Goal: Information Seeking & Learning: Learn about a topic

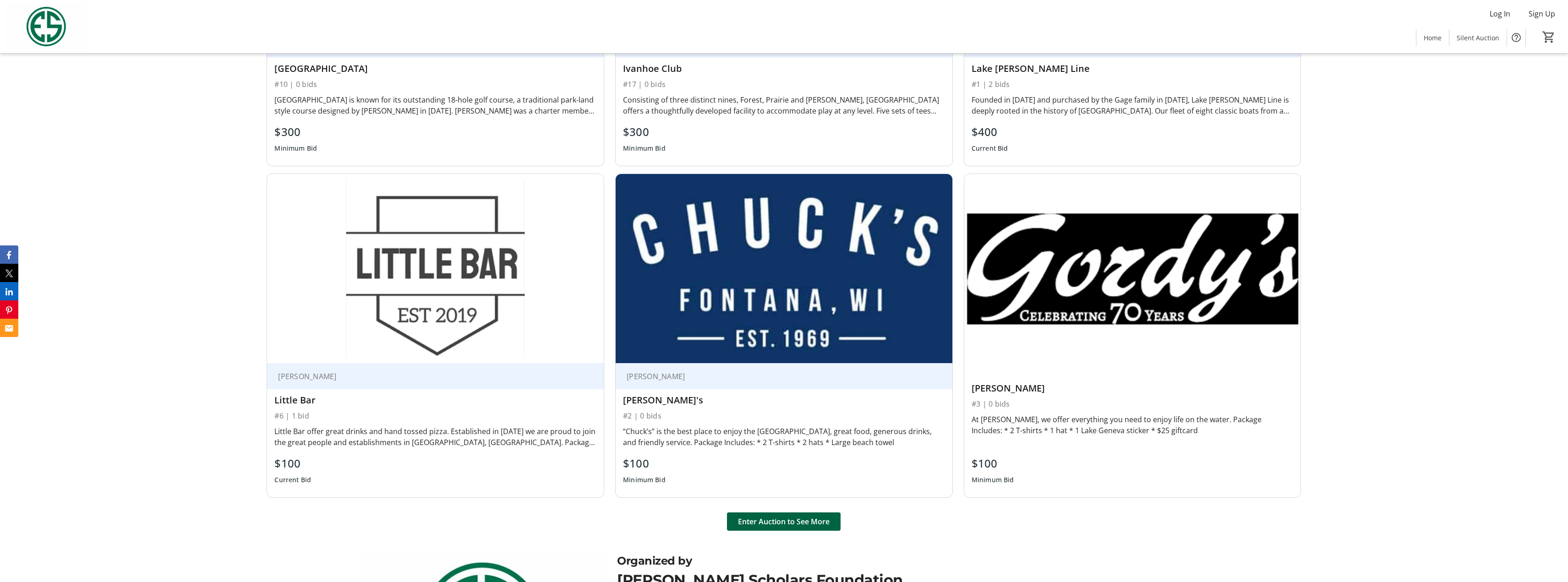
scroll to position [825, 0]
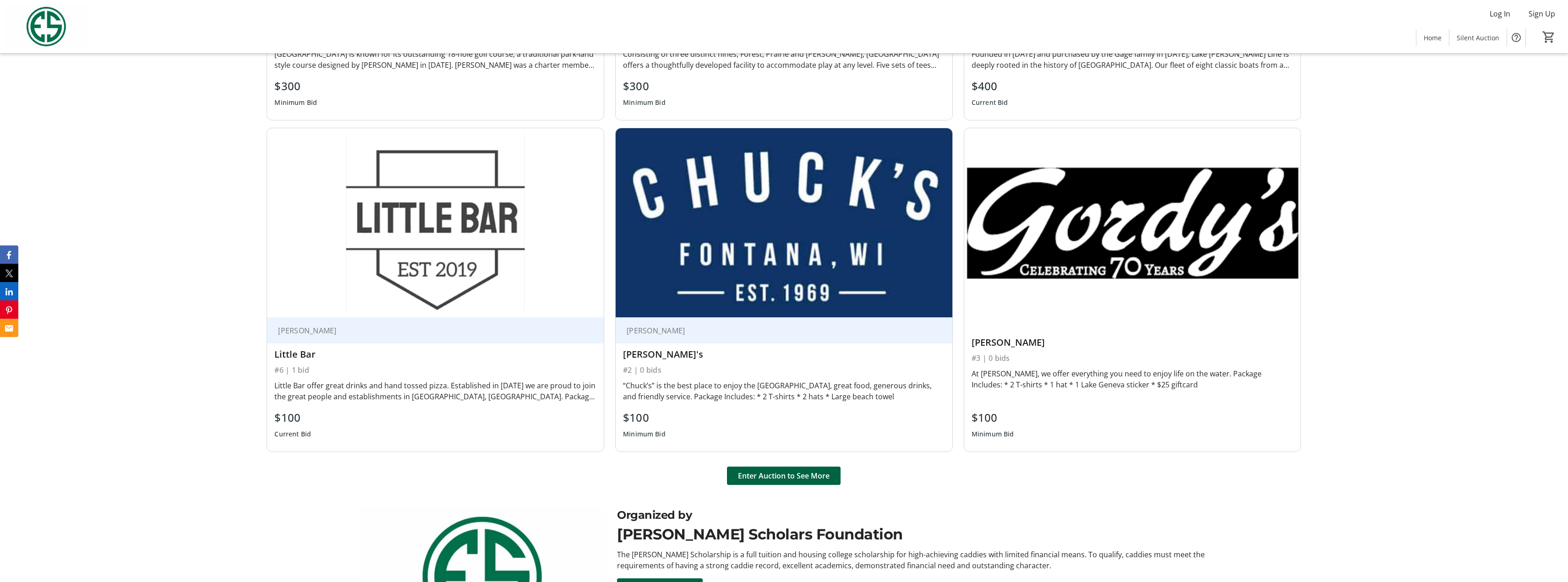
click at [492, 391] on div "Little Bar offer great drinks and hand tossed pizza. Established in [DATE] we a…" at bounding box center [435, 391] width 322 height 22
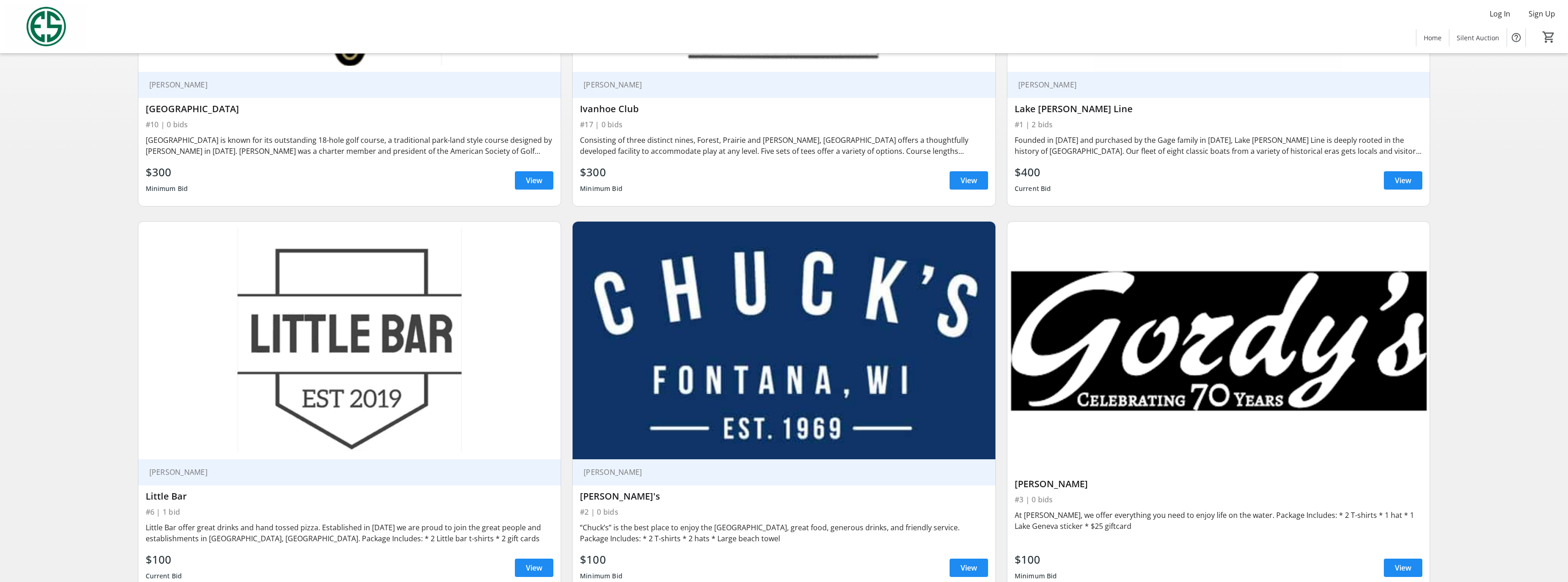
scroll to position [366, 0]
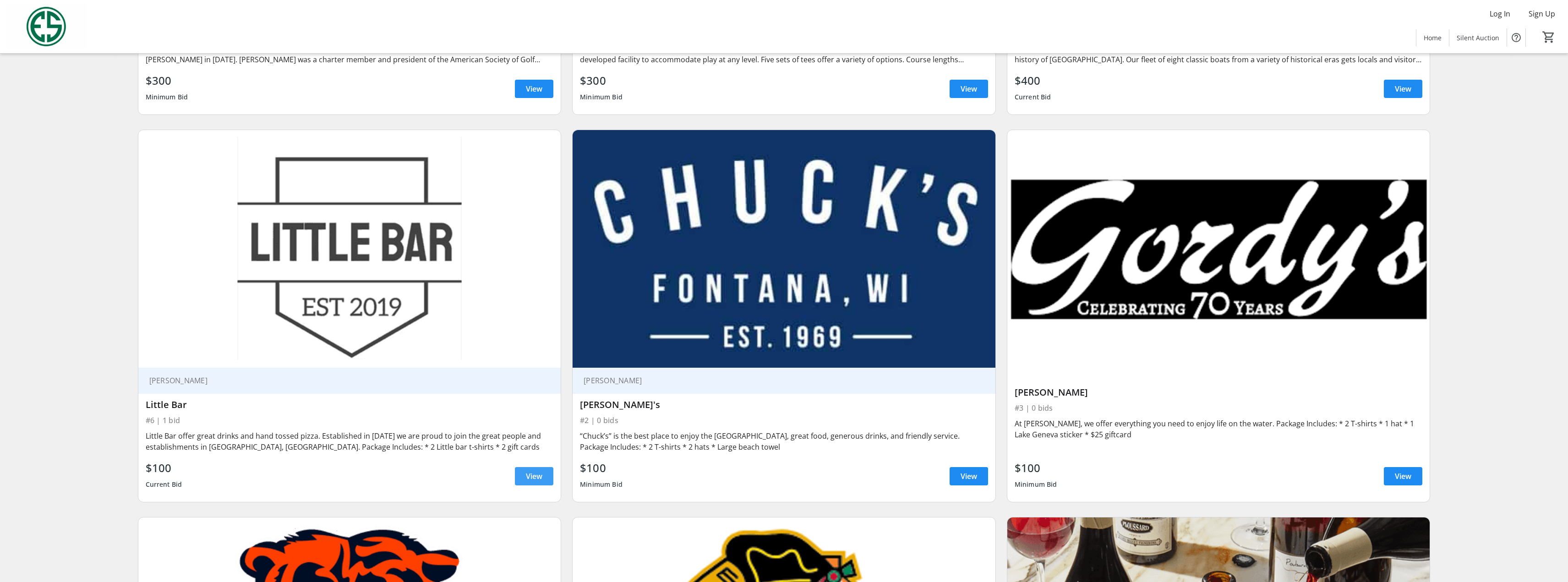
click at [529, 474] on span "View" at bounding box center [534, 476] width 17 height 11
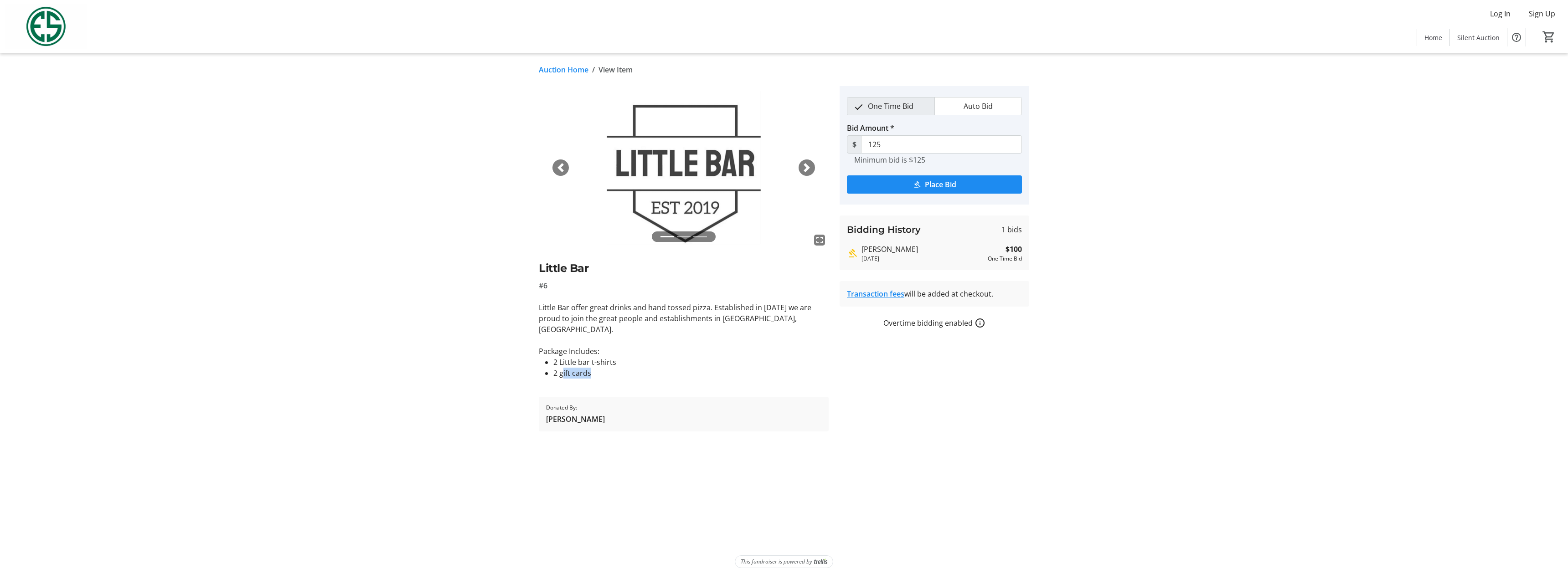
drag, startPoint x: 563, startPoint y: 363, endPoint x: 616, endPoint y: 376, distance: 54.6
click at [616, 376] on div "fullscreen fullscreen fullscreen Previous Next Little Bar #6 Little Bar offer g…" at bounding box center [683, 258] width 289 height 346
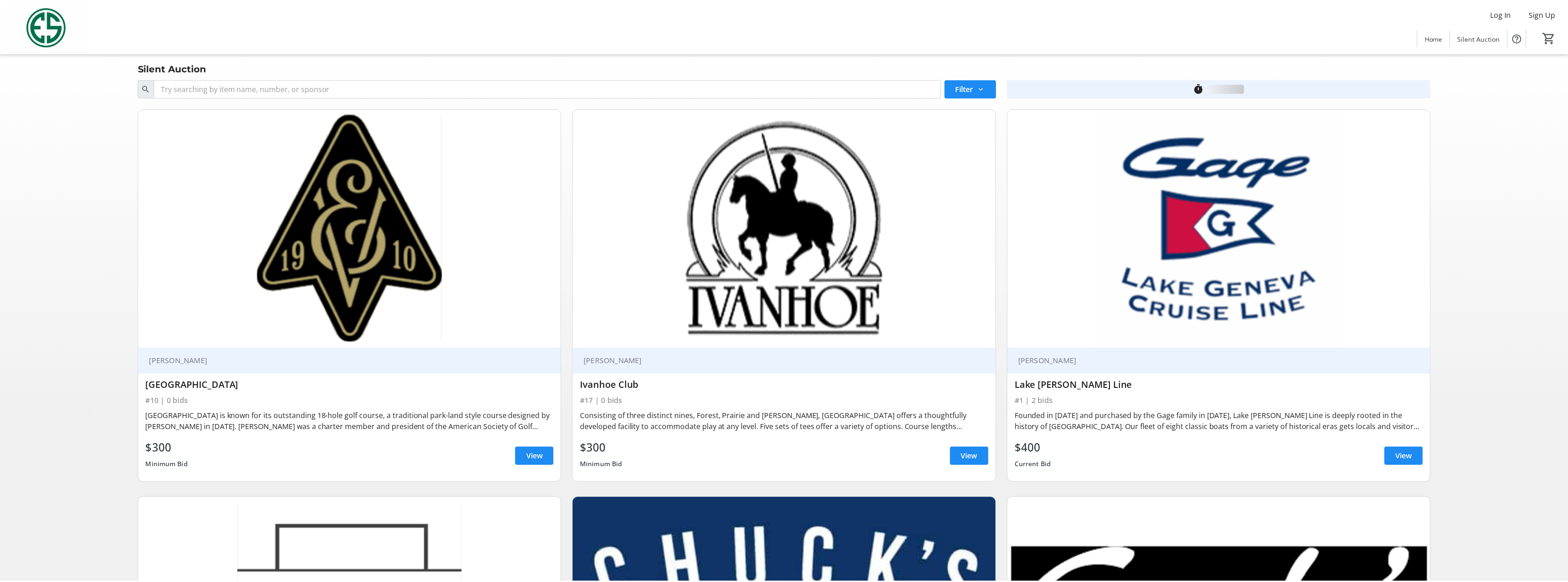
scroll to position [366, 0]
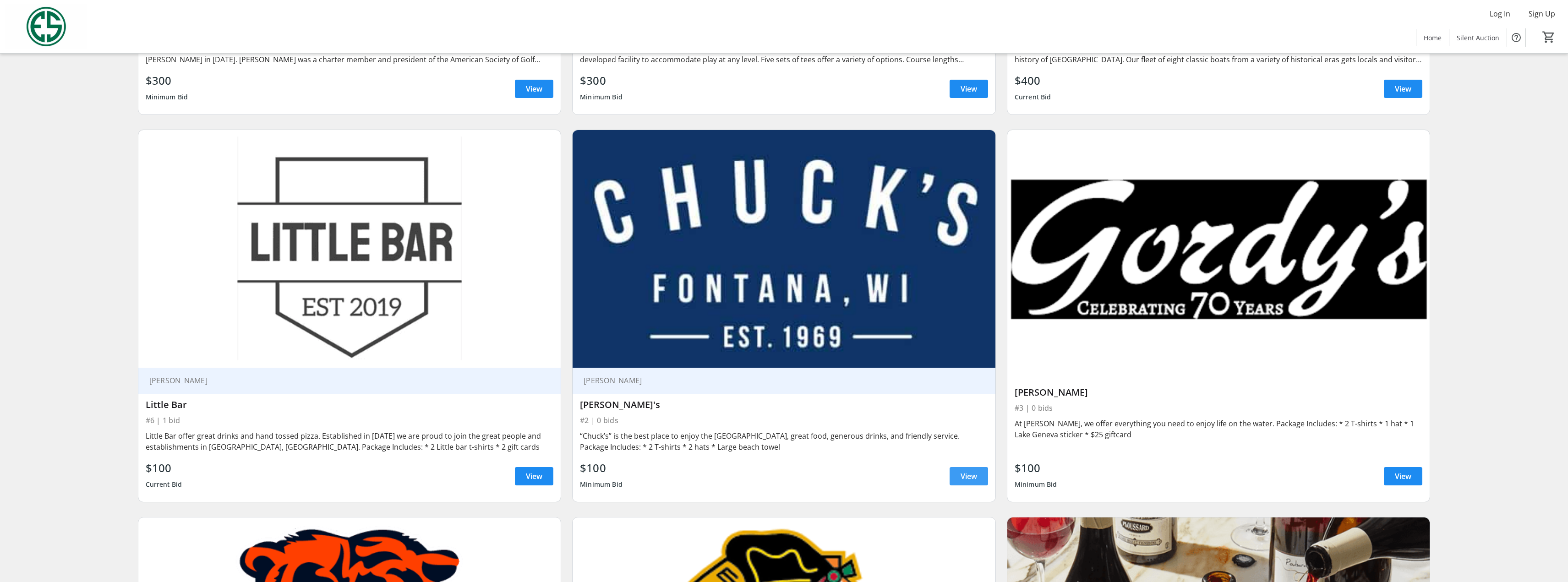
click at [964, 475] on span "View" at bounding box center [969, 476] width 17 height 11
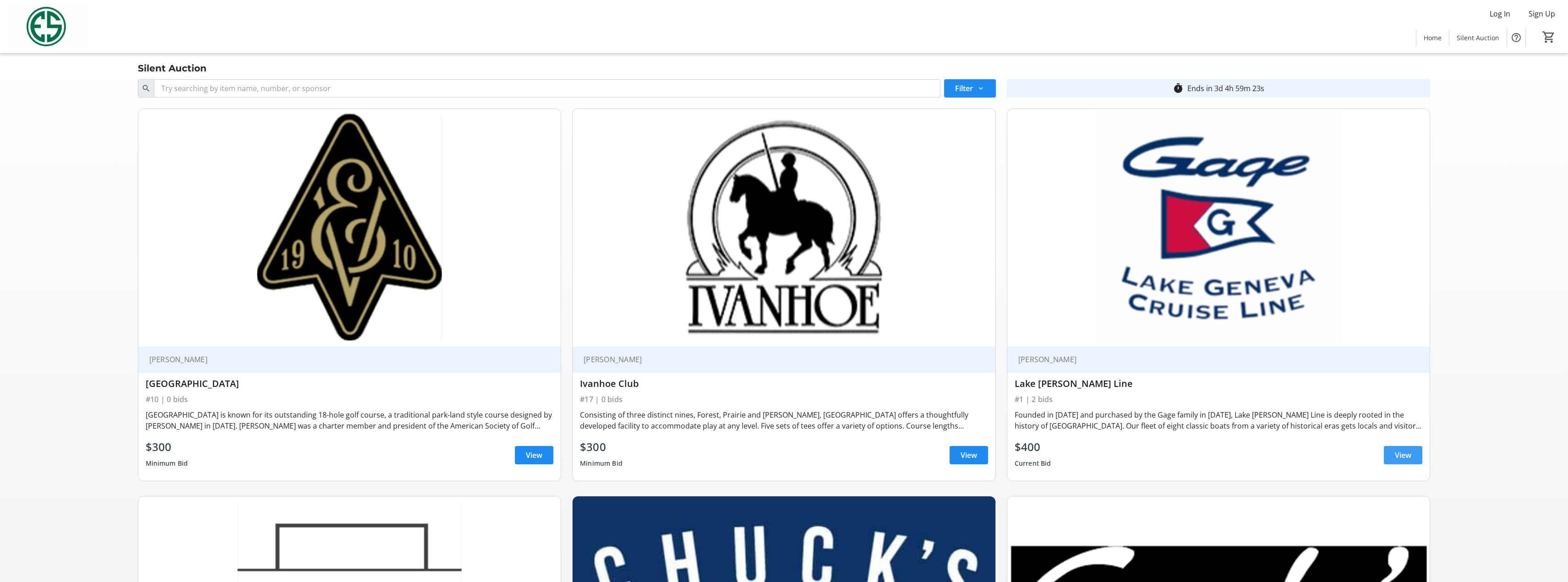
click at [1397, 452] on span "View" at bounding box center [1402, 455] width 17 height 11
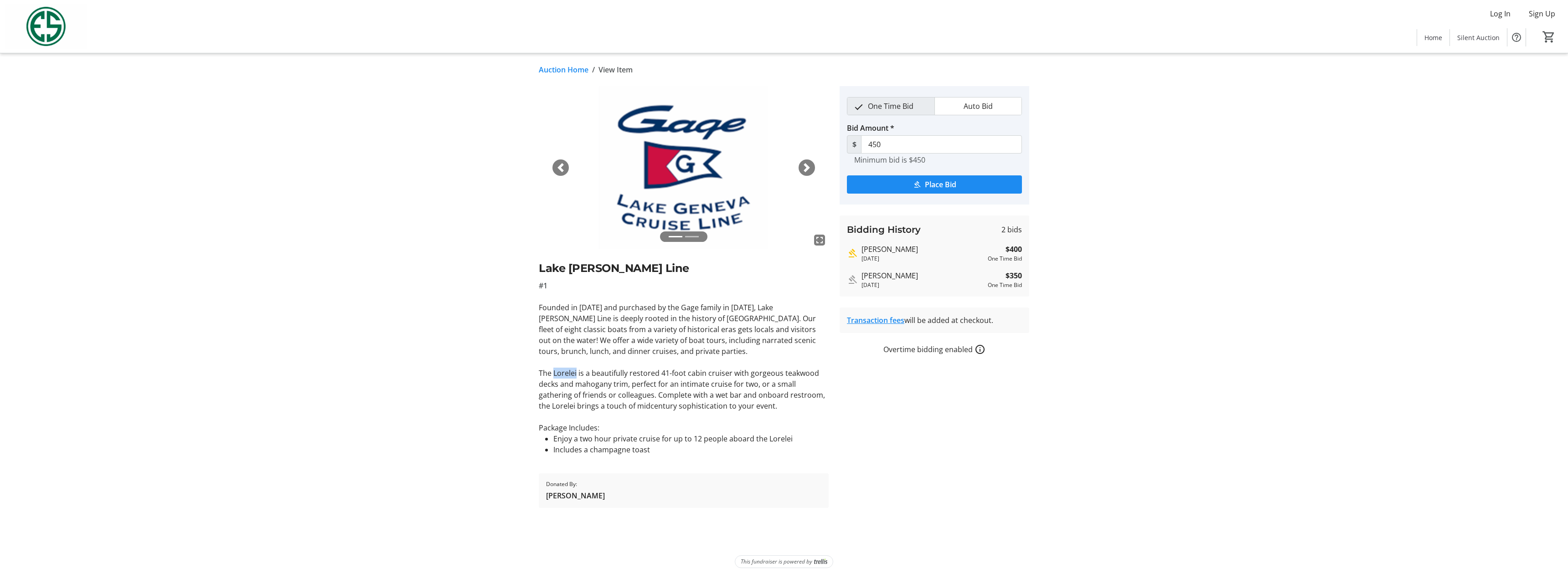
drag, startPoint x: 554, startPoint y: 374, endPoint x: 577, endPoint y: 374, distance: 23.0
click at [577, 374] on p "The Lorelei is a beautifully restored 41-foot cabin cruiser with gorgeous teakw…" at bounding box center [683, 389] width 289 height 44
copy p "Lorelei"
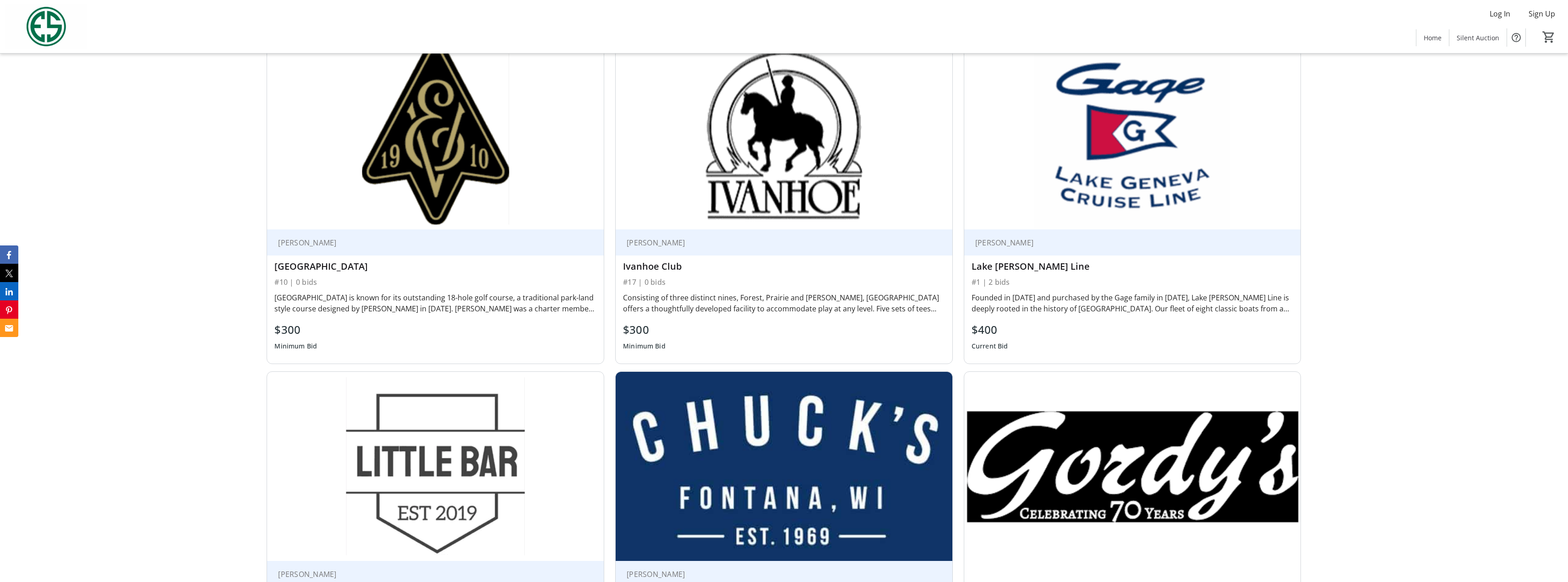
scroll to position [596, 0]
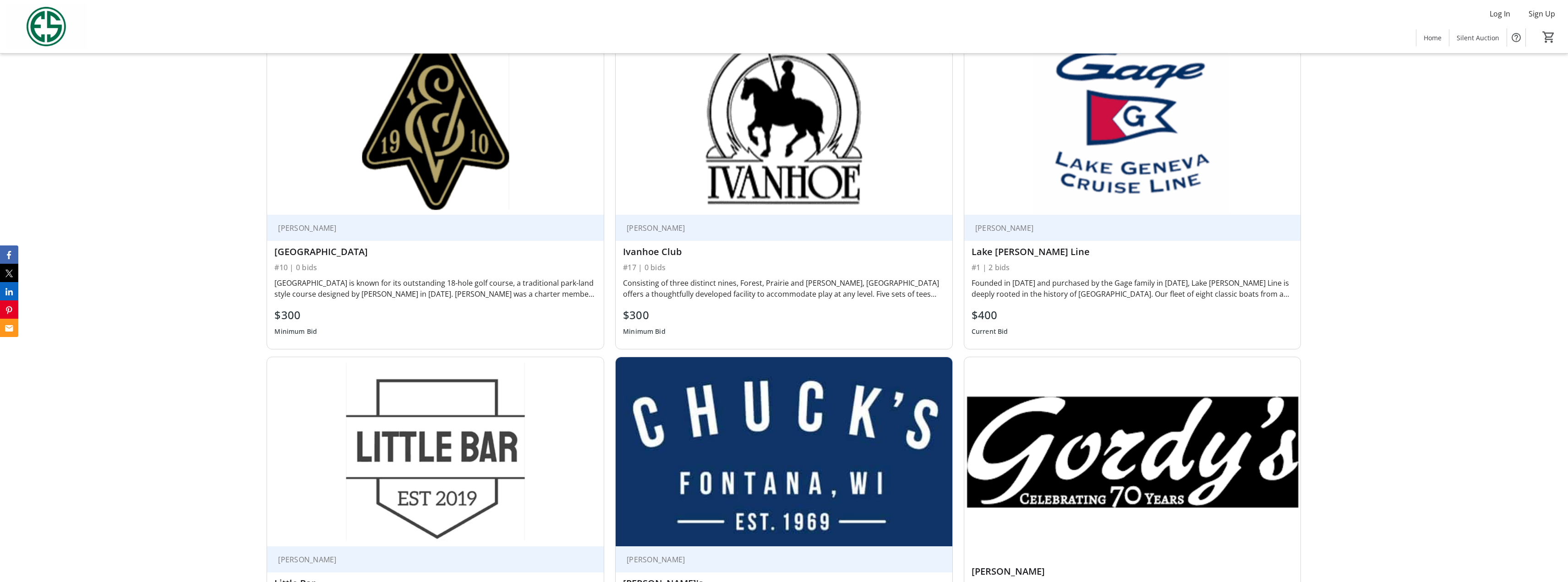
click at [1027, 291] on div "Founded in [DATE] and purchased by the Gage family in [DATE], Lake [PERSON_NAME…" at bounding box center [1132, 288] width 322 height 22
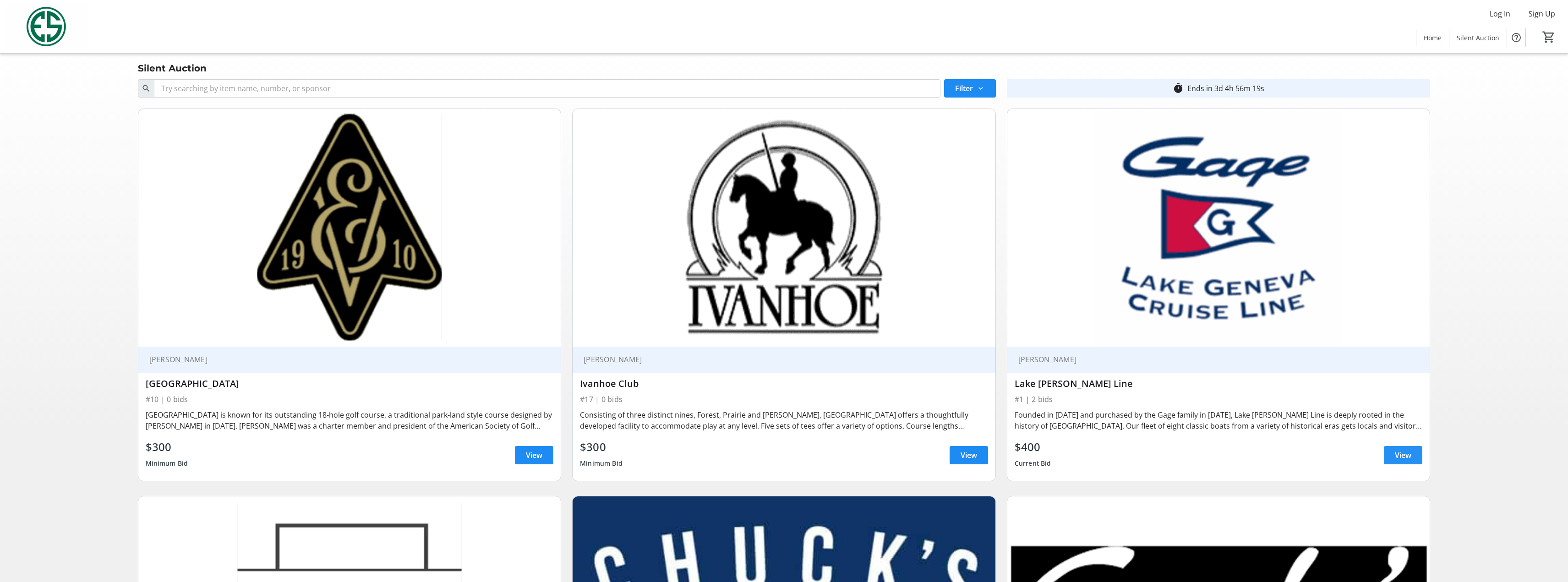
click at [1414, 456] on span at bounding box center [1402, 456] width 38 height 22
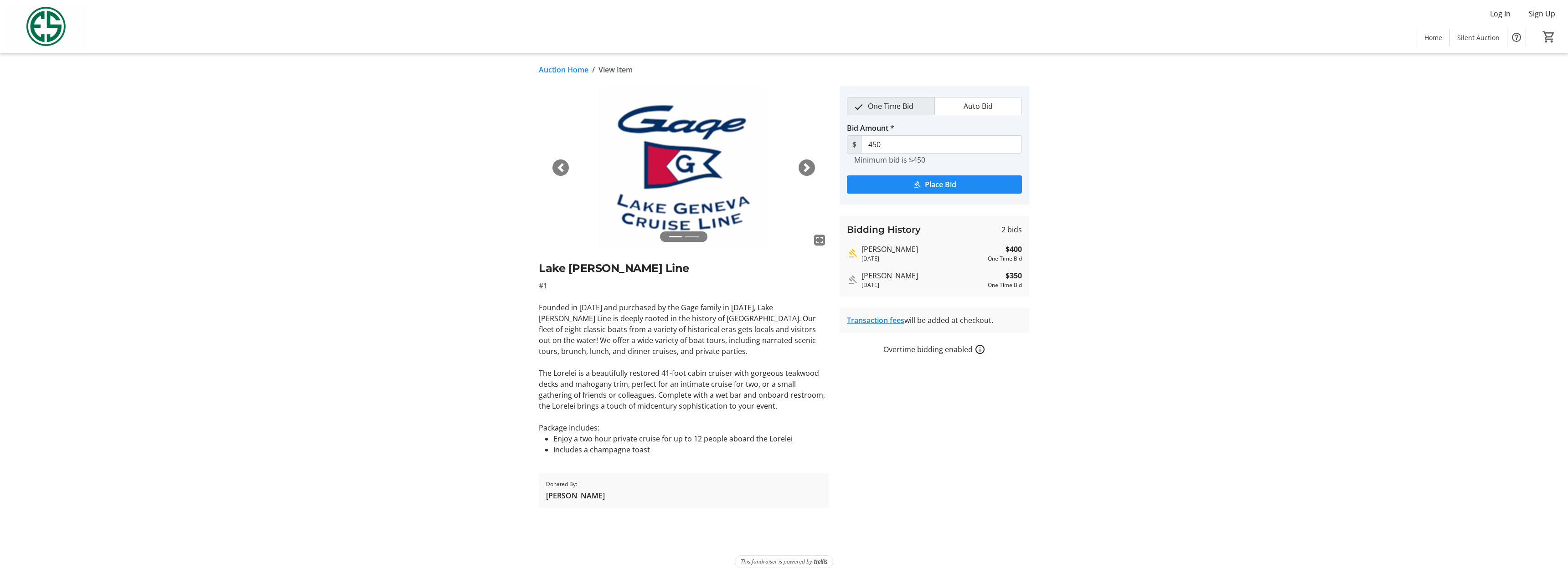
click at [976, 349] on mat-icon "How overtime bidding works for silent auctions" at bounding box center [979, 349] width 11 height 11
